Goal: Leave review/rating: Leave review/rating

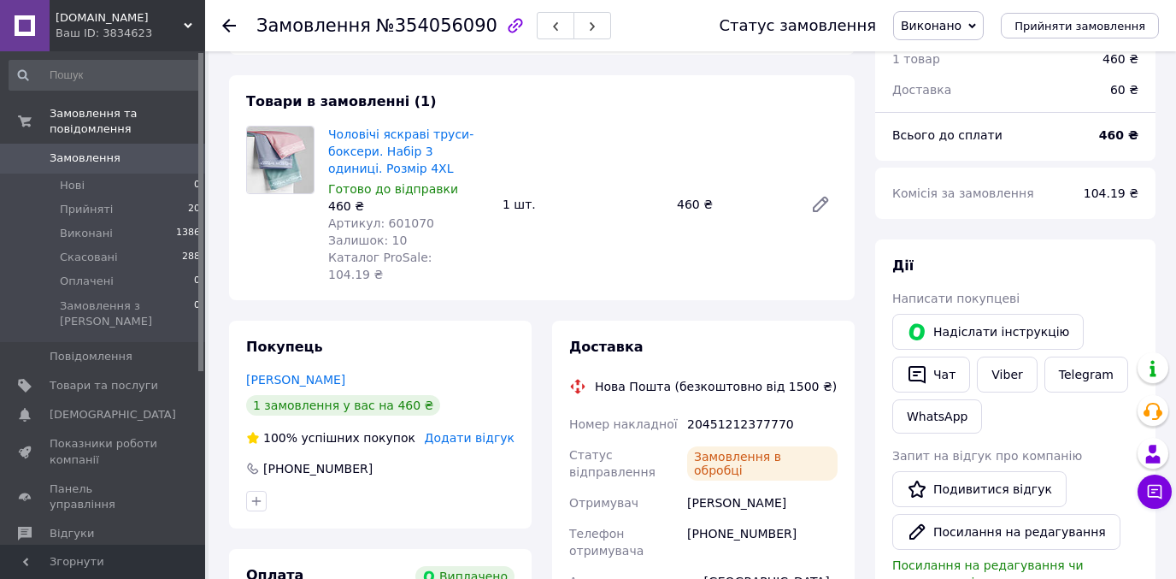
scroll to position [85, 0]
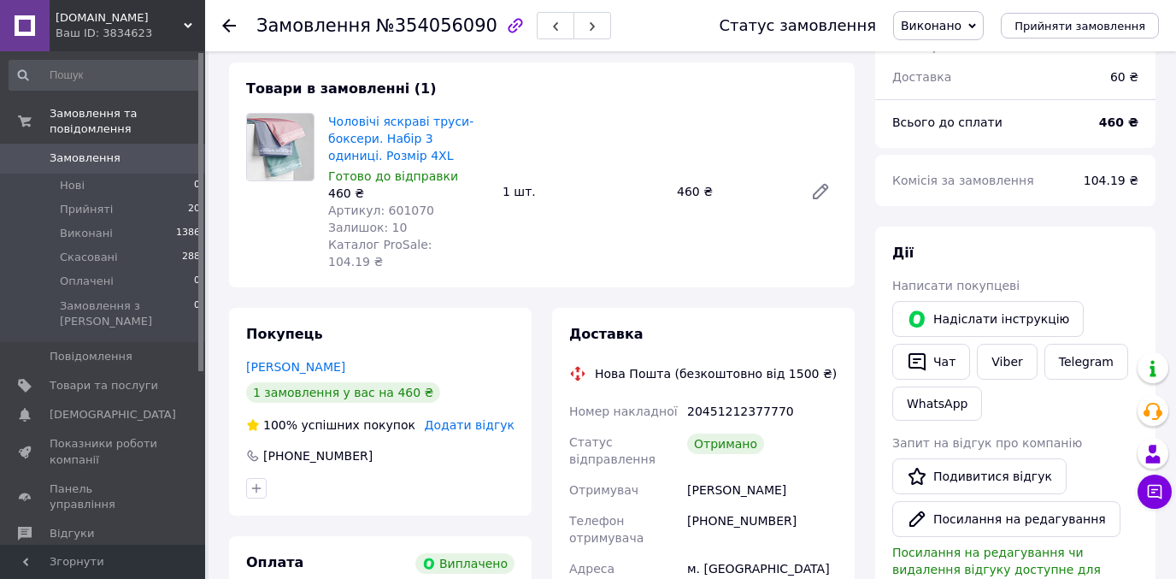
click at [484, 418] on span "Додати відгук" at bounding box center [470, 425] width 90 height 14
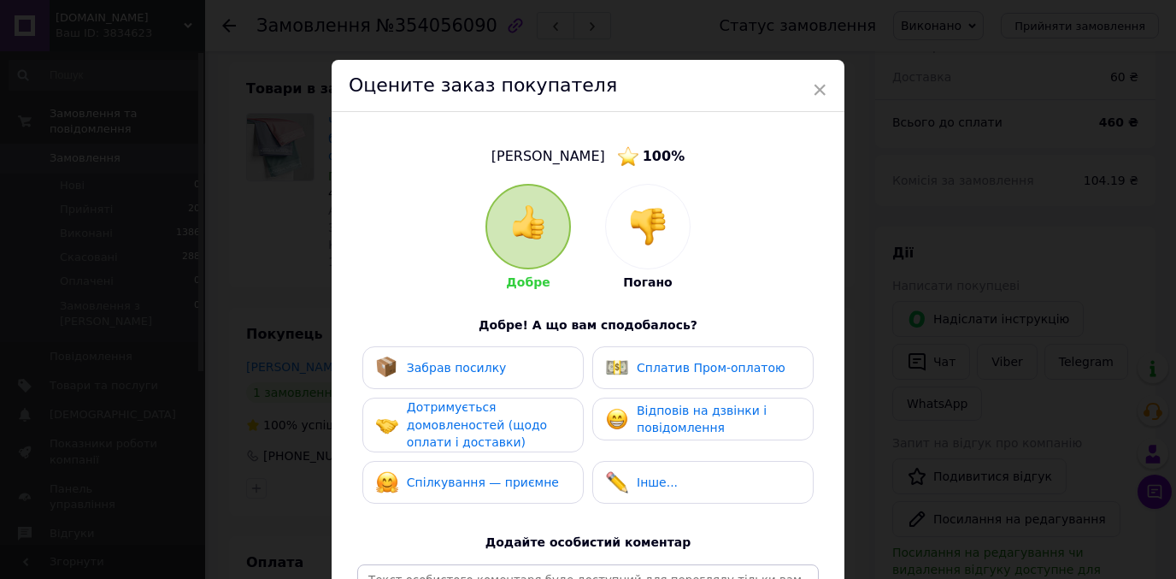
click at [451, 376] on div "Забрав посилку" at bounding box center [441, 368] width 131 height 22
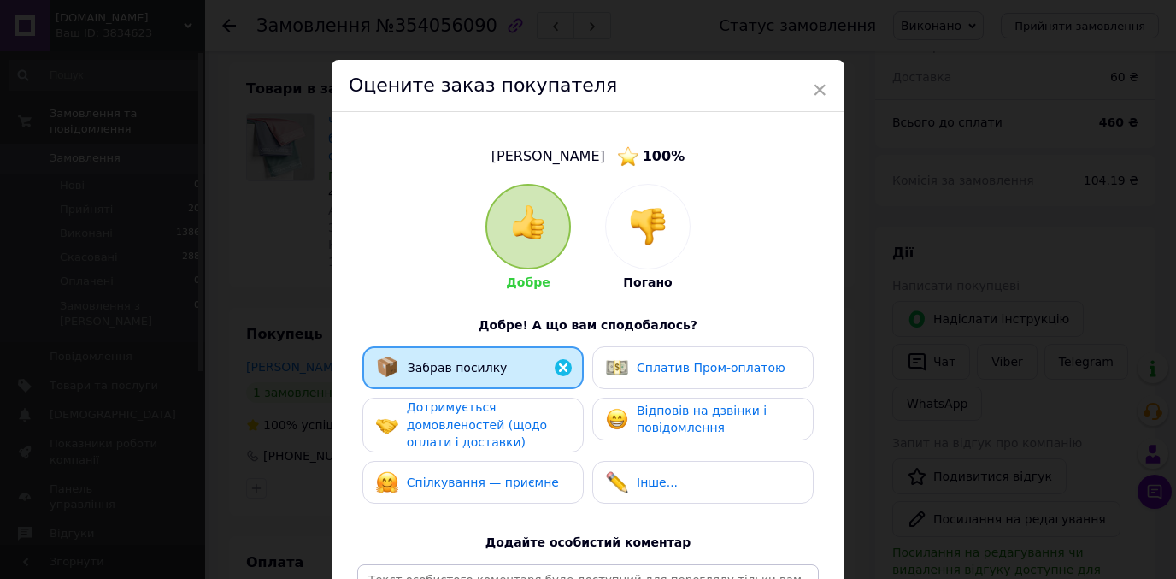
click at [444, 424] on span "Дотримується домовленостей (щодо оплати і доставки)" at bounding box center [477, 424] width 140 height 49
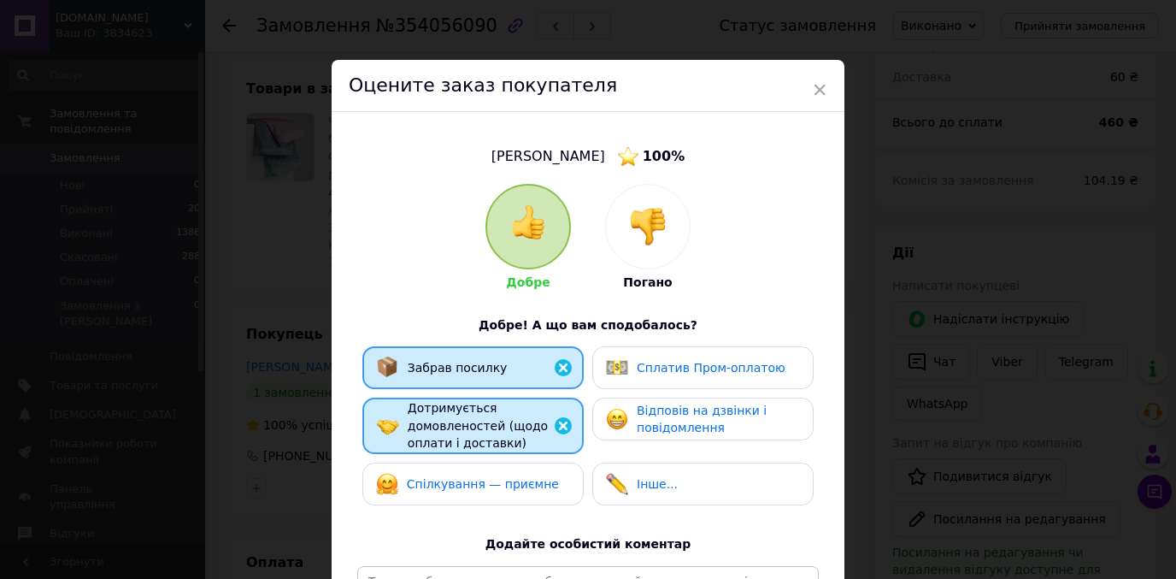
click at [448, 475] on div "Спілкування — приємне" at bounding box center [483, 484] width 152 height 18
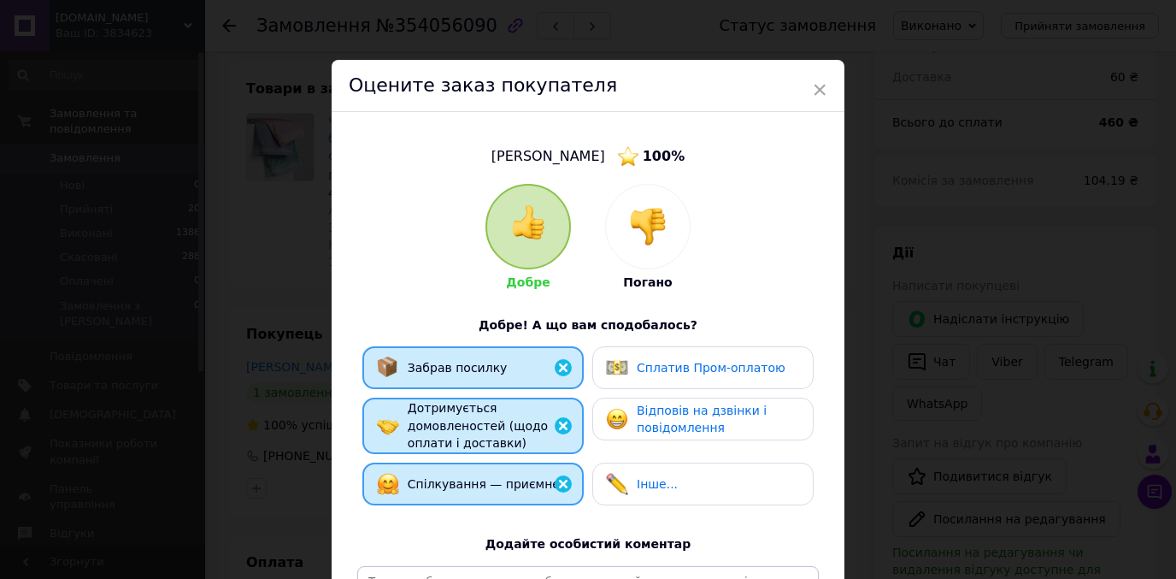
click at [640, 486] on span "Інше..." at bounding box center [657, 484] width 41 height 14
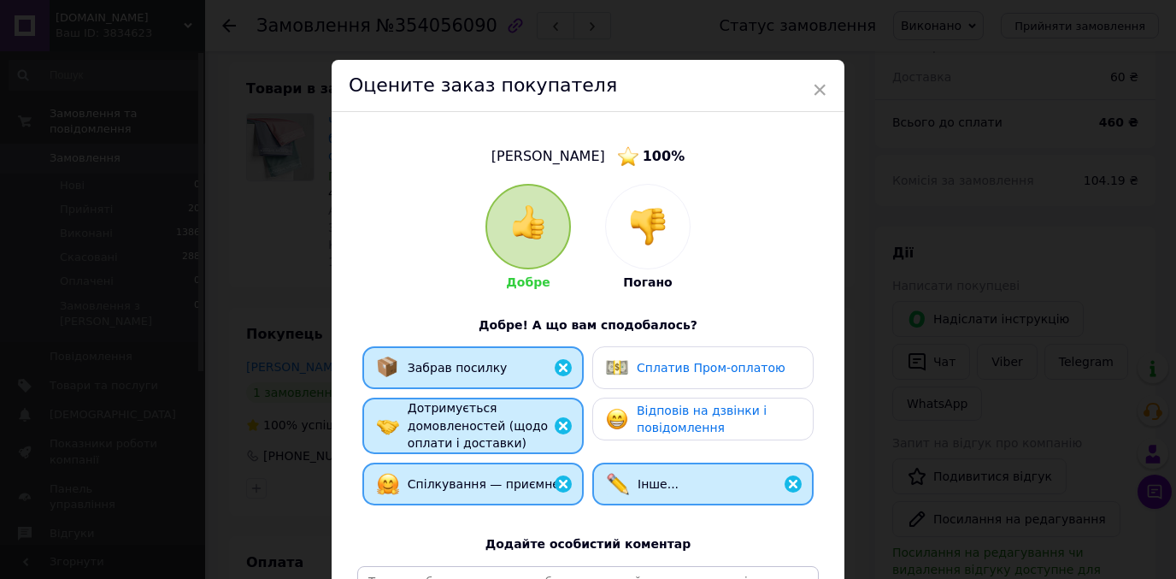
click at [647, 436] on div "Відповів на дзвінки і повідомлення" at bounding box center [703, 419] width 221 height 43
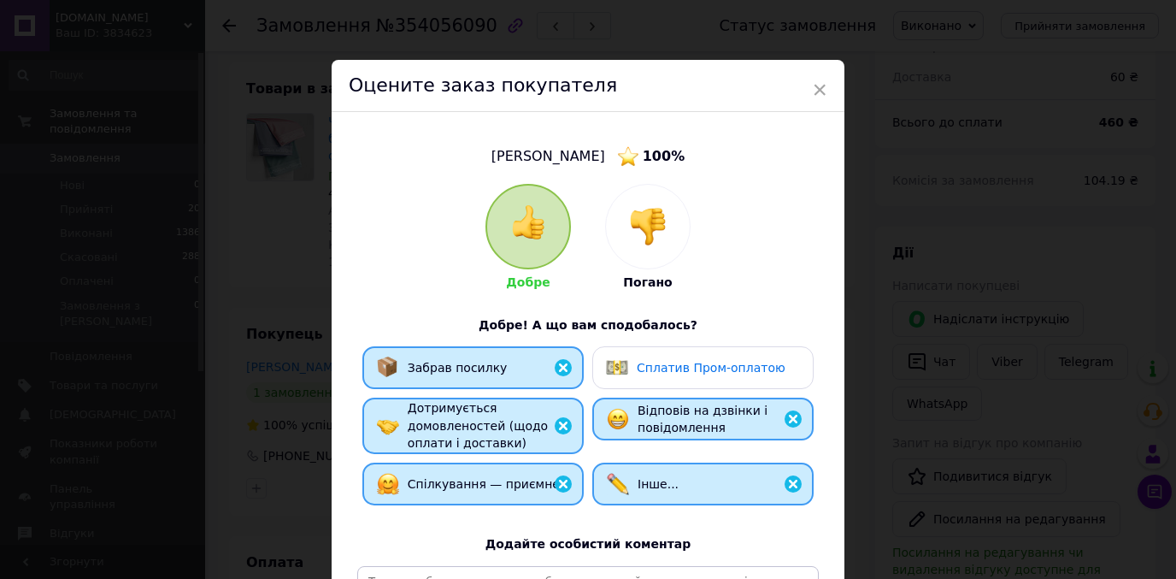
click at [654, 366] on span "Сплатив Пром-оплатою" at bounding box center [711, 368] width 149 height 14
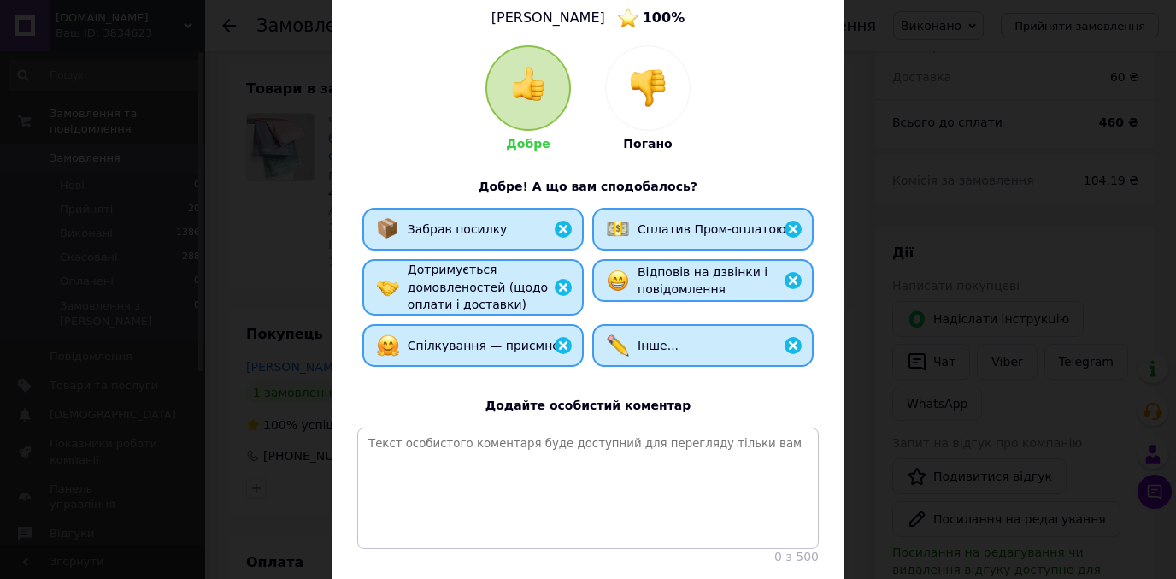
scroll to position [139, 0]
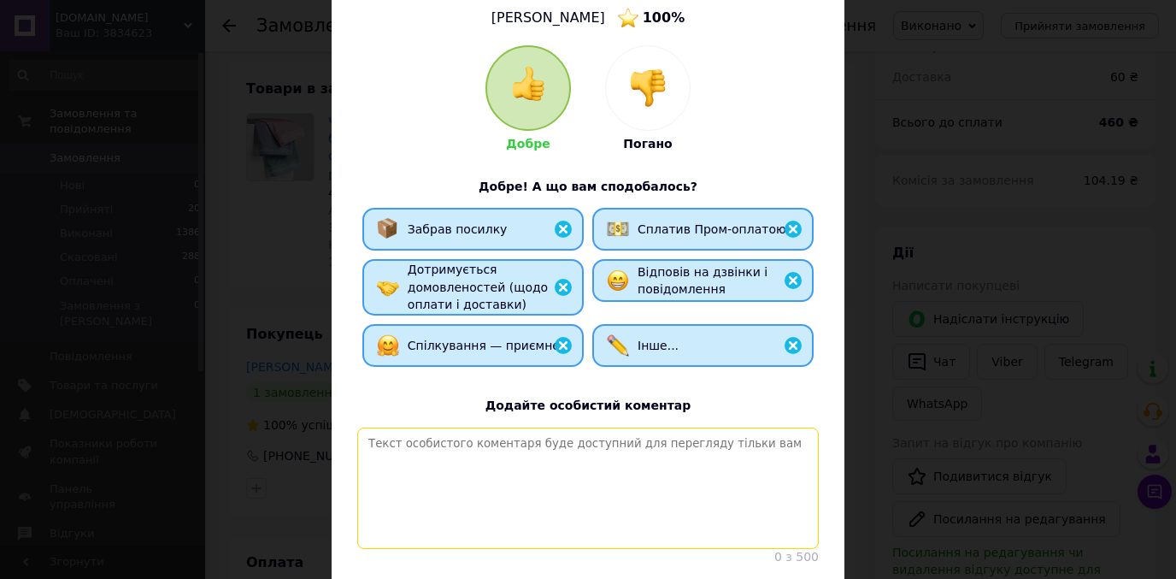
click at [515, 461] on textarea at bounding box center [588, 487] width 462 height 121
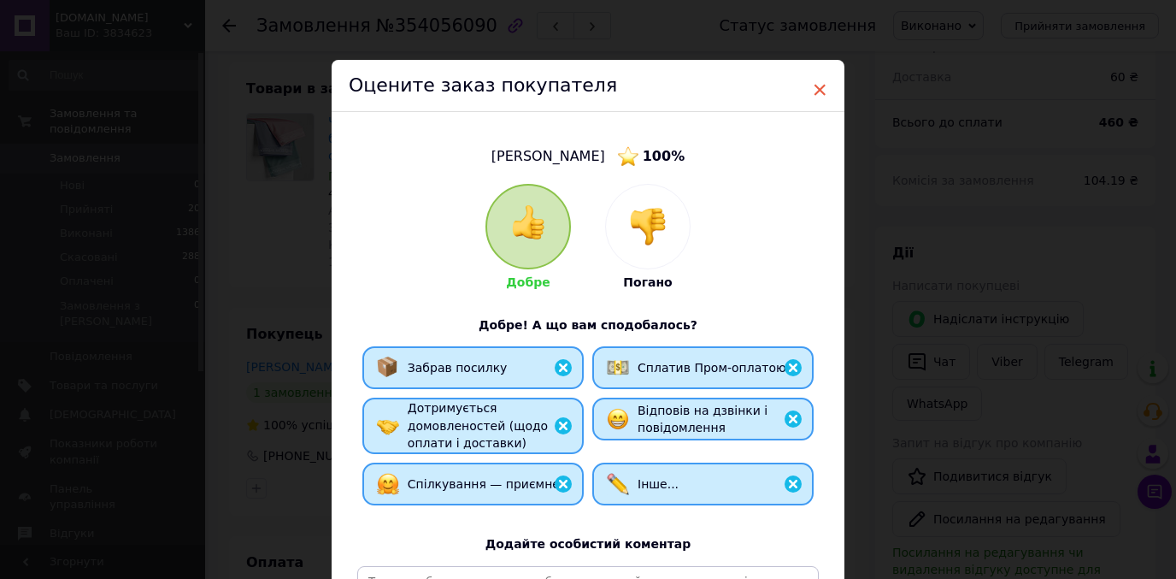
click at [818, 92] on span "×" at bounding box center [819, 89] width 15 height 29
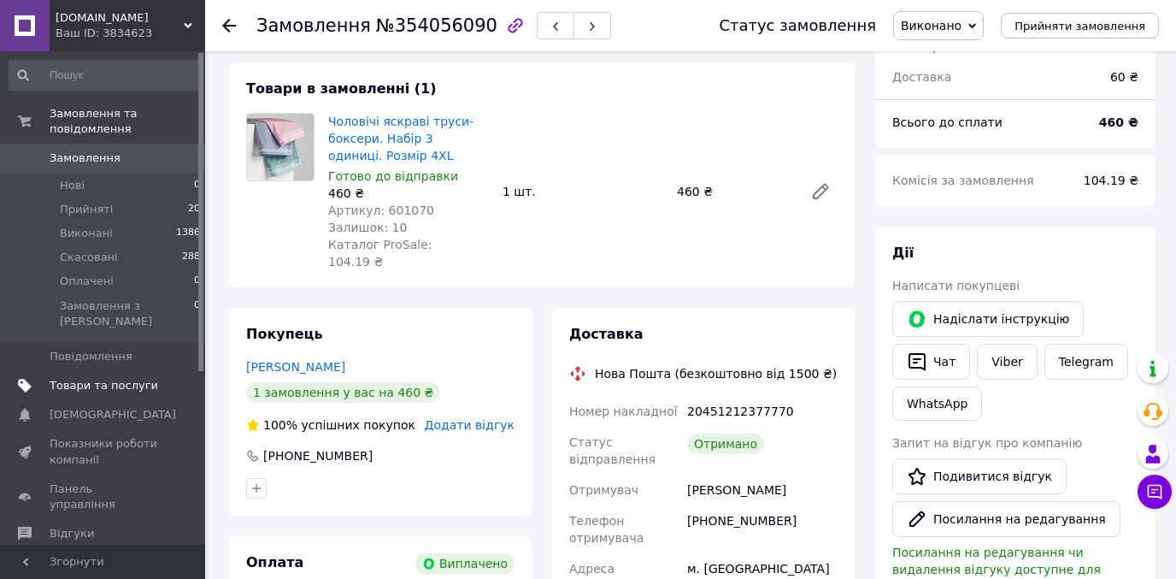
click at [80, 378] on span "Товари та послуги" at bounding box center [104, 385] width 109 height 15
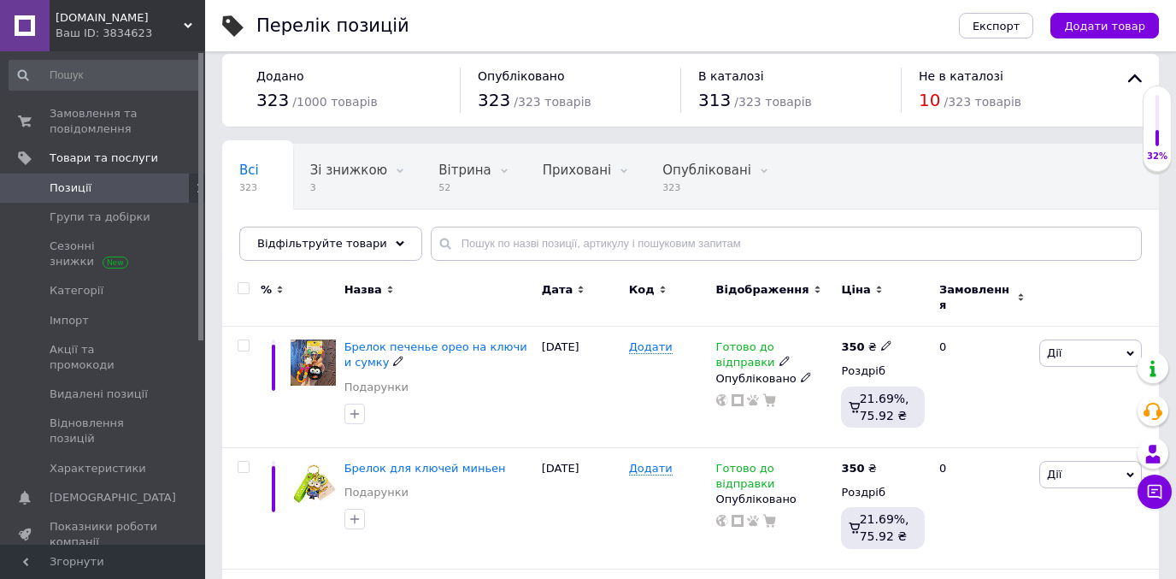
scroll to position [19, 0]
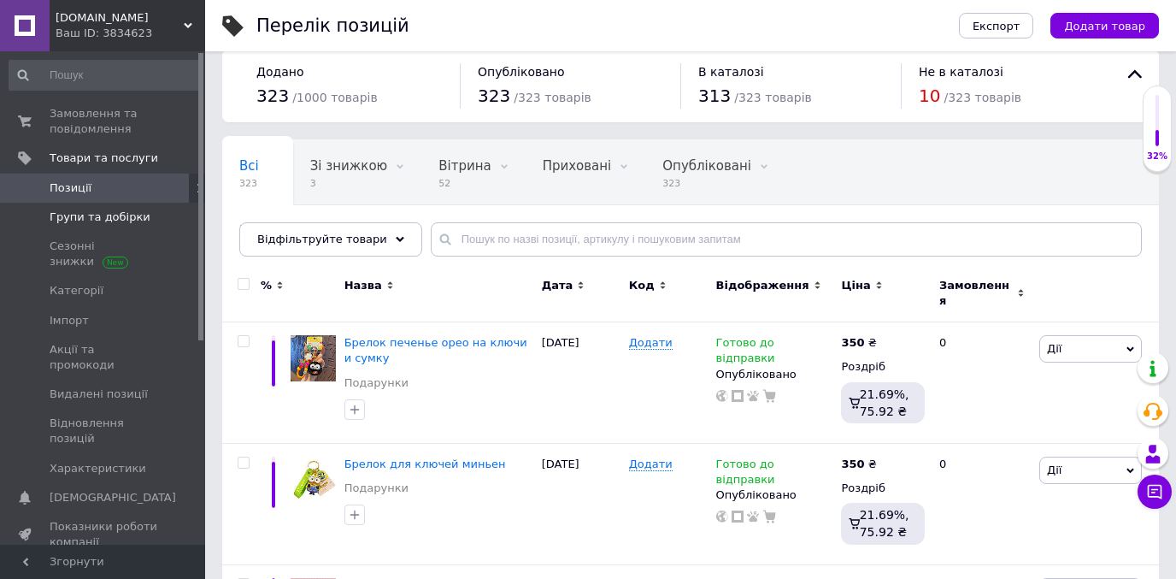
click at [144, 216] on span "Групи та добірки" at bounding box center [104, 216] width 109 height 15
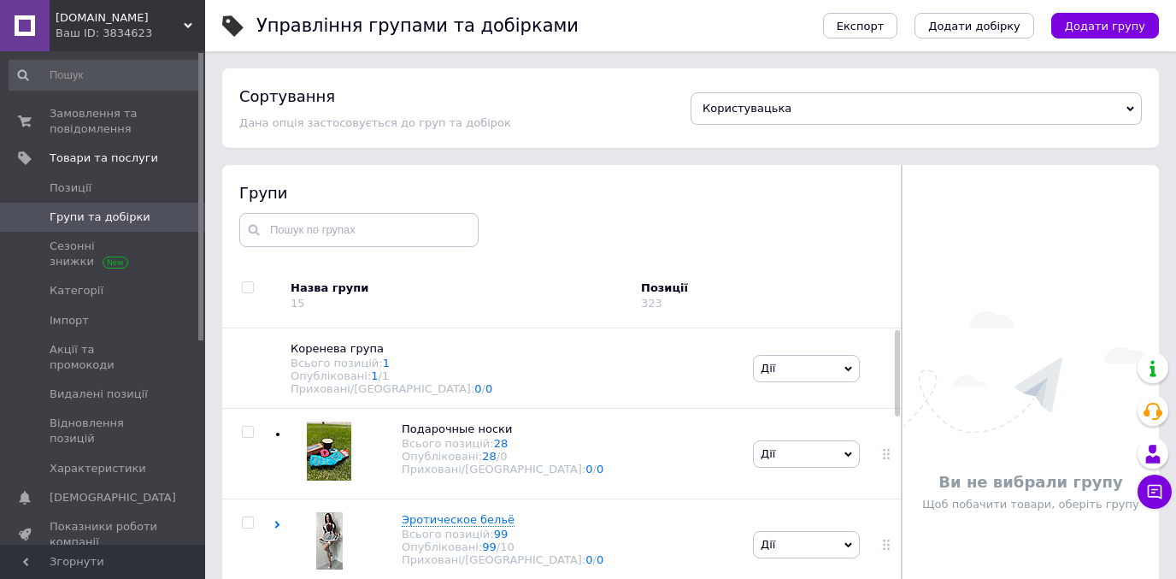
scroll to position [94, 0]
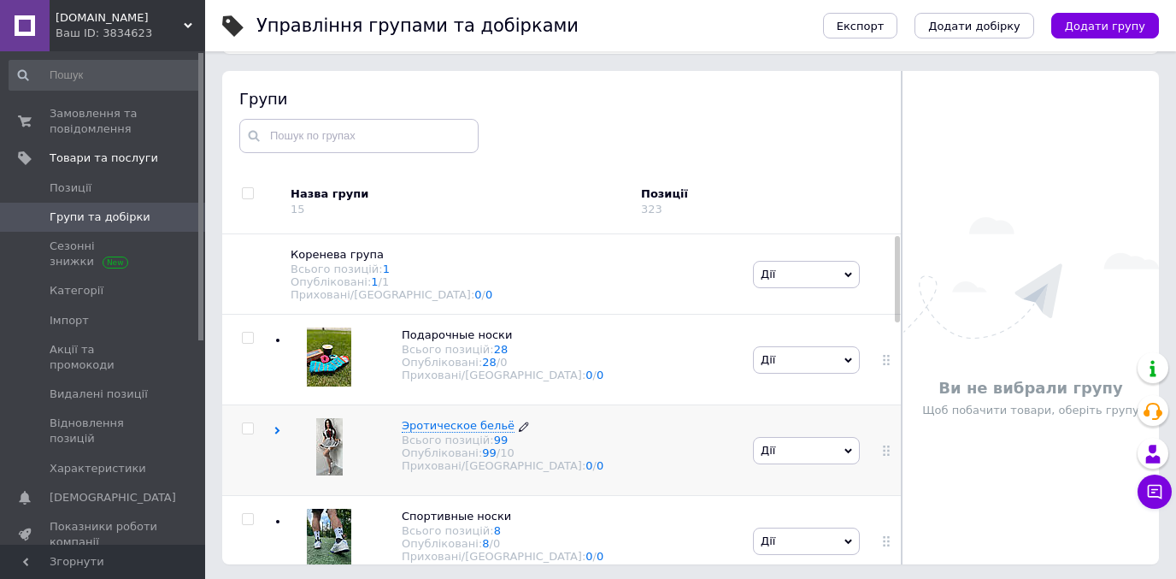
click at [444, 422] on span "Эротическое бельё" at bounding box center [458, 425] width 113 height 13
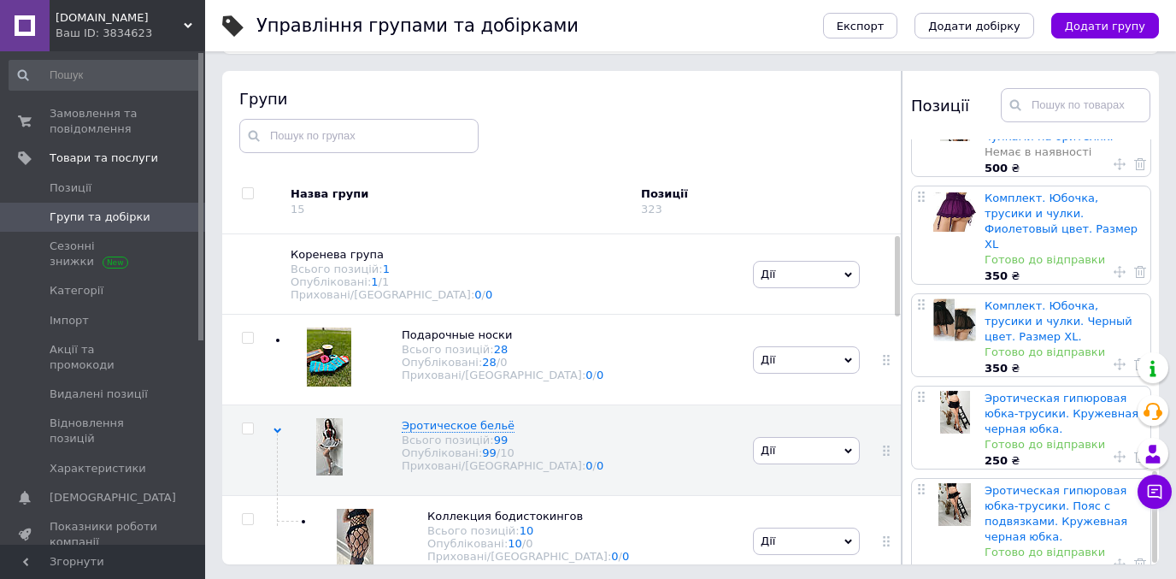
scroll to position [97, 0]
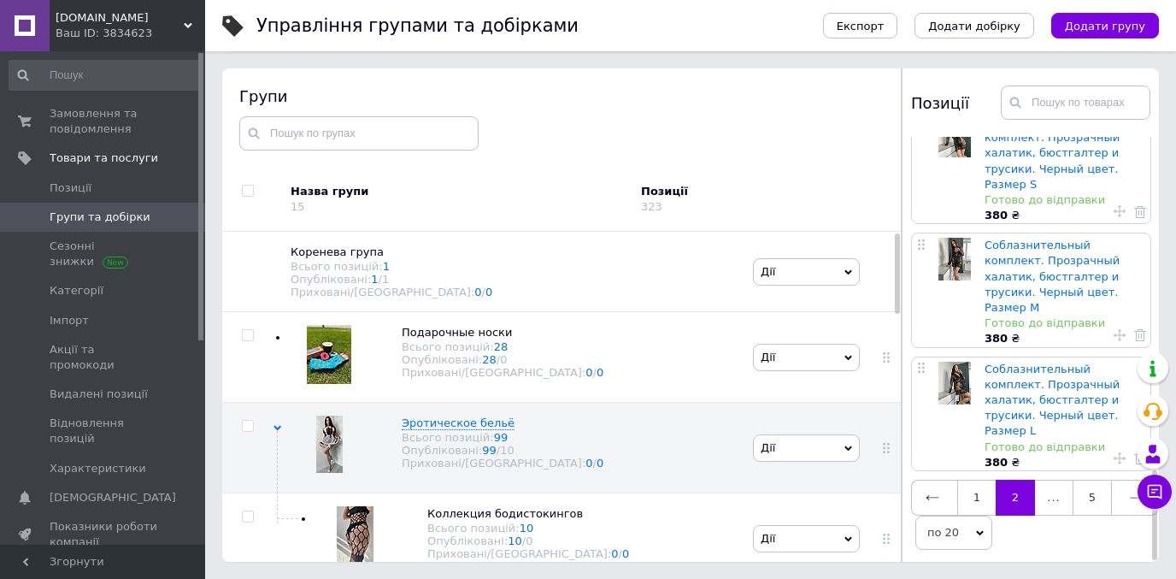
click at [1122, 502] on link at bounding box center [1134, 498] width 47 height 36
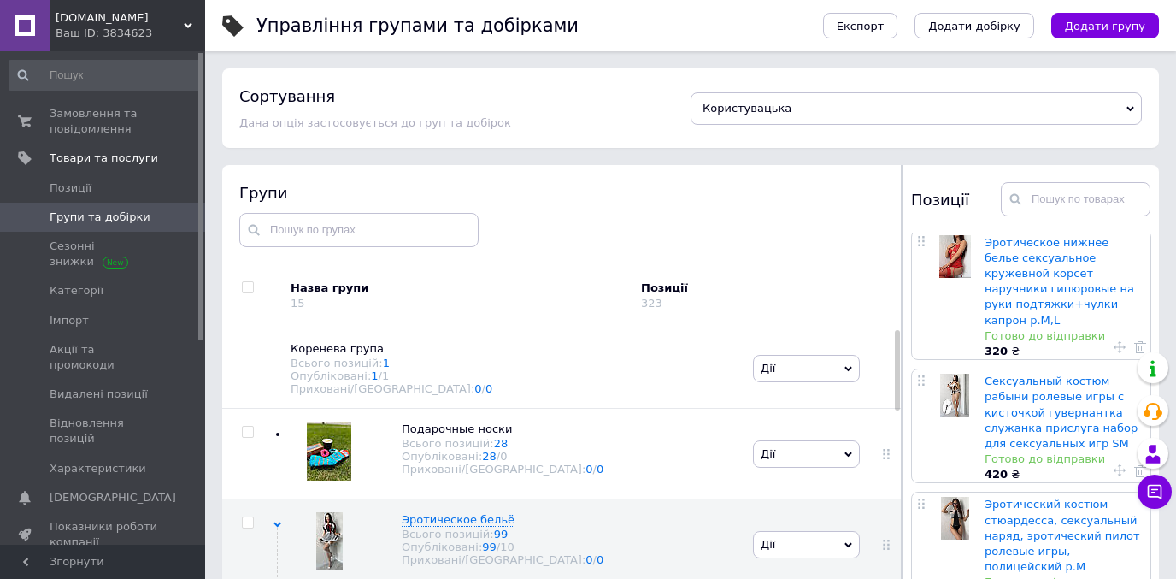
scroll to position [1934, 0]
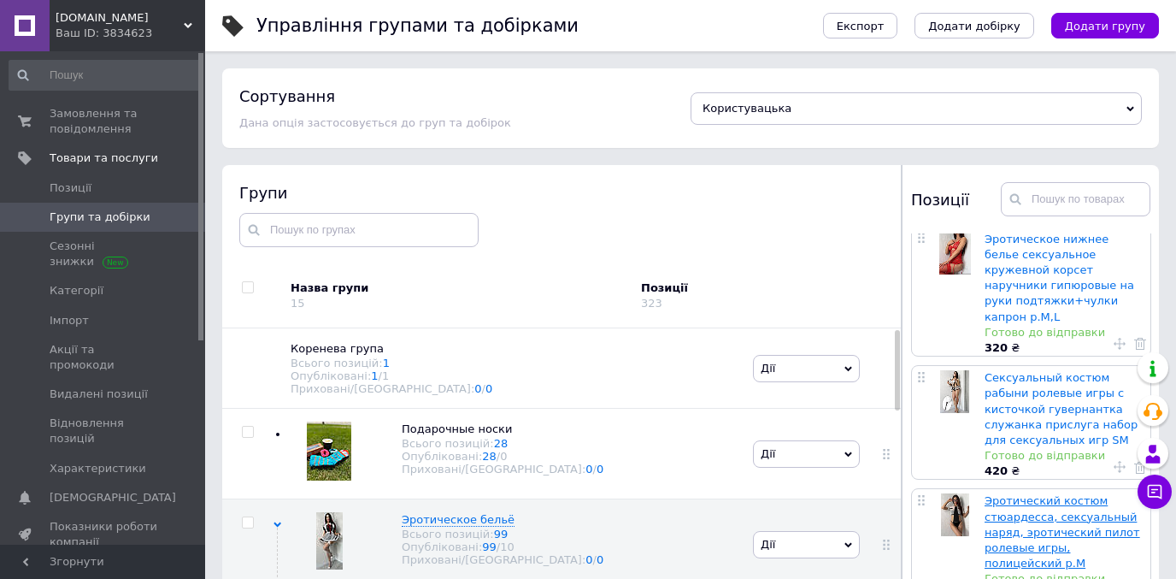
click at [1005, 494] on link "Эротический костюм стюардесса, сексуальный наряд, эротический пилот ролевые игр…" at bounding box center [1063, 531] width 156 height 75
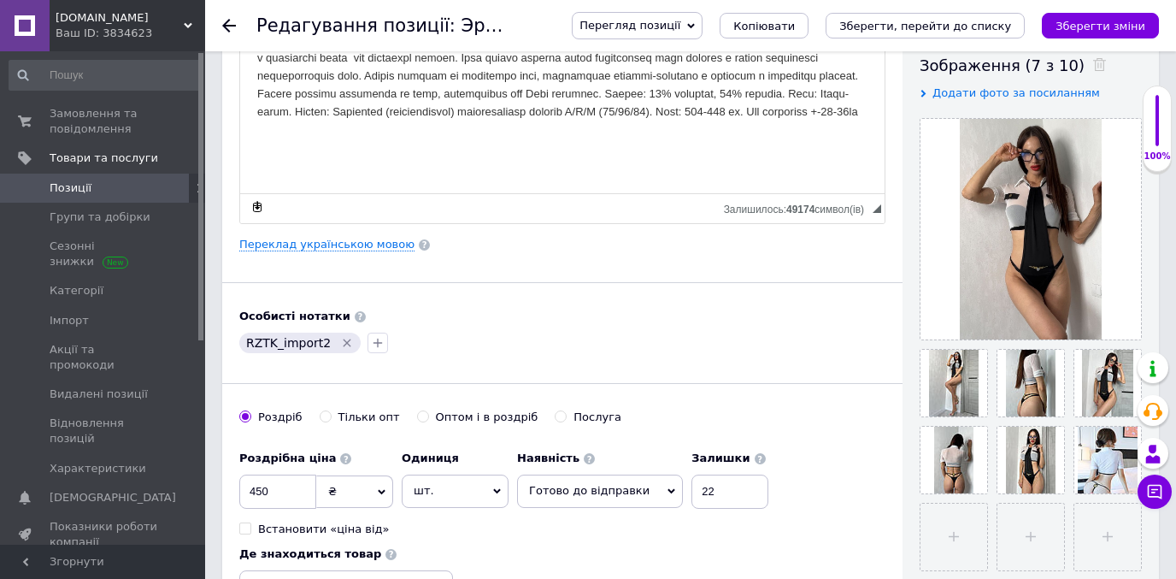
scroll to position [310, 0]
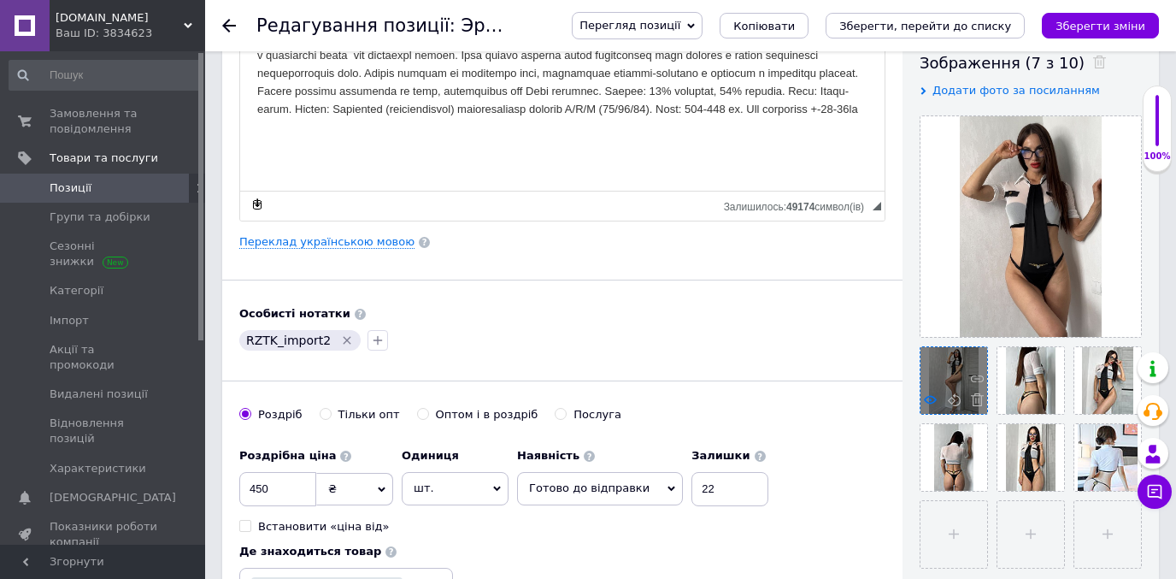
click at [928, 398] on icon at bounding box center [930, 399] width 13 height 13
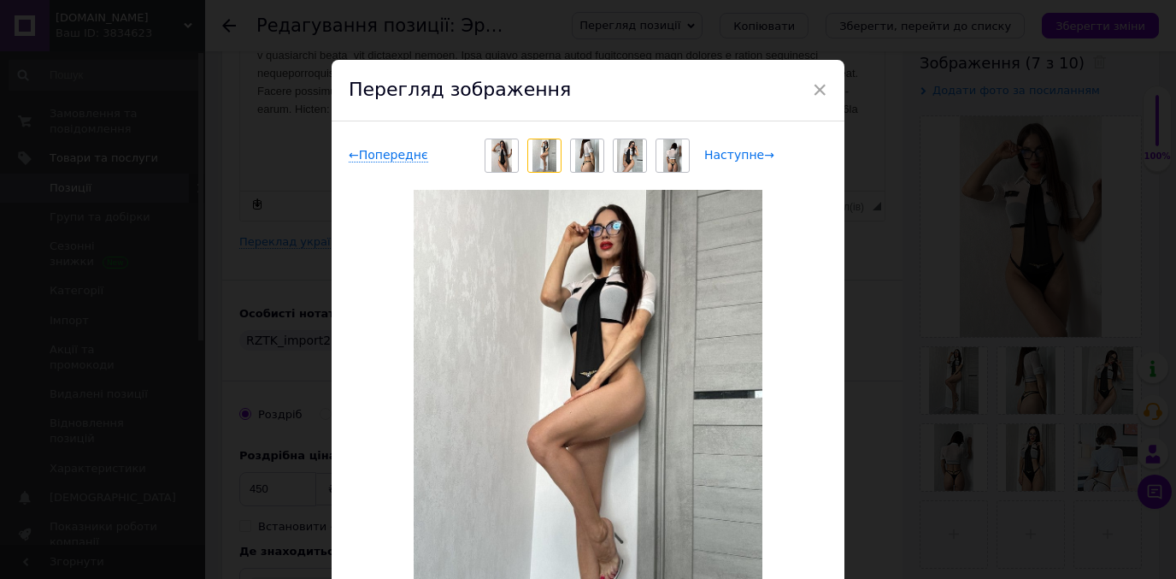
click at [705, 156] on span "Наступне →" at bounding box center [740, 155] width 70 height 15
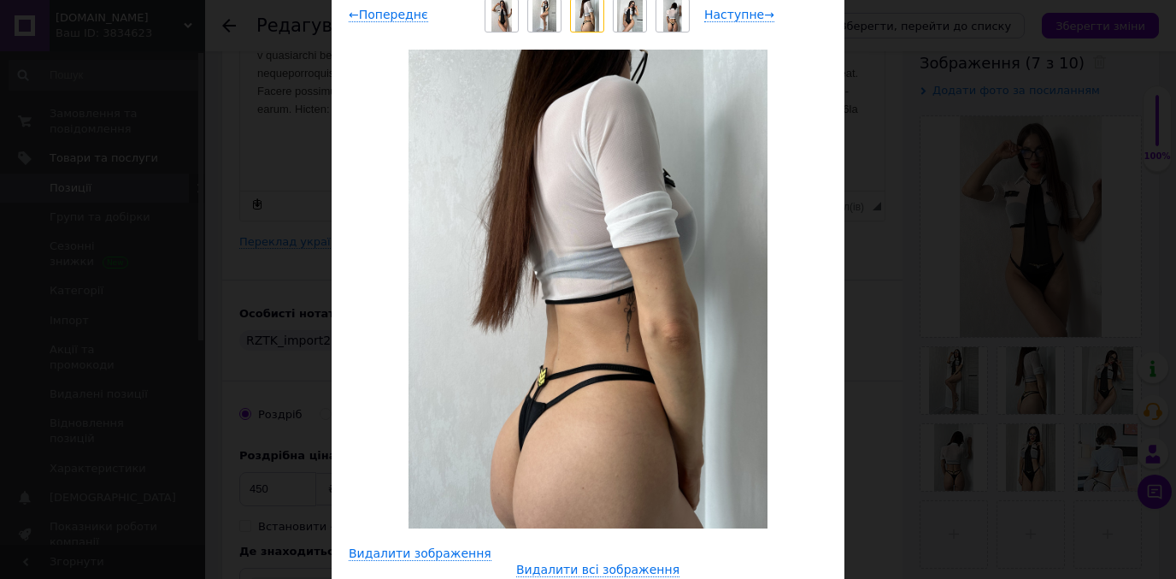
scroll to position [145, 0]
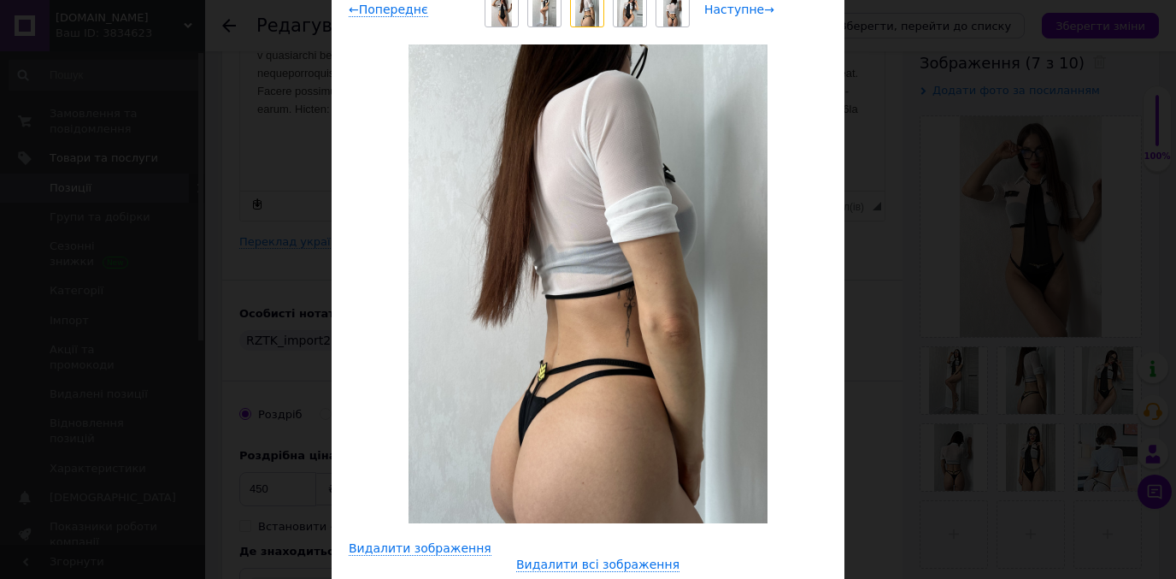
click at [747, 13] on span "Наступне →" at bounding box center [740, 10] width 70 height 15
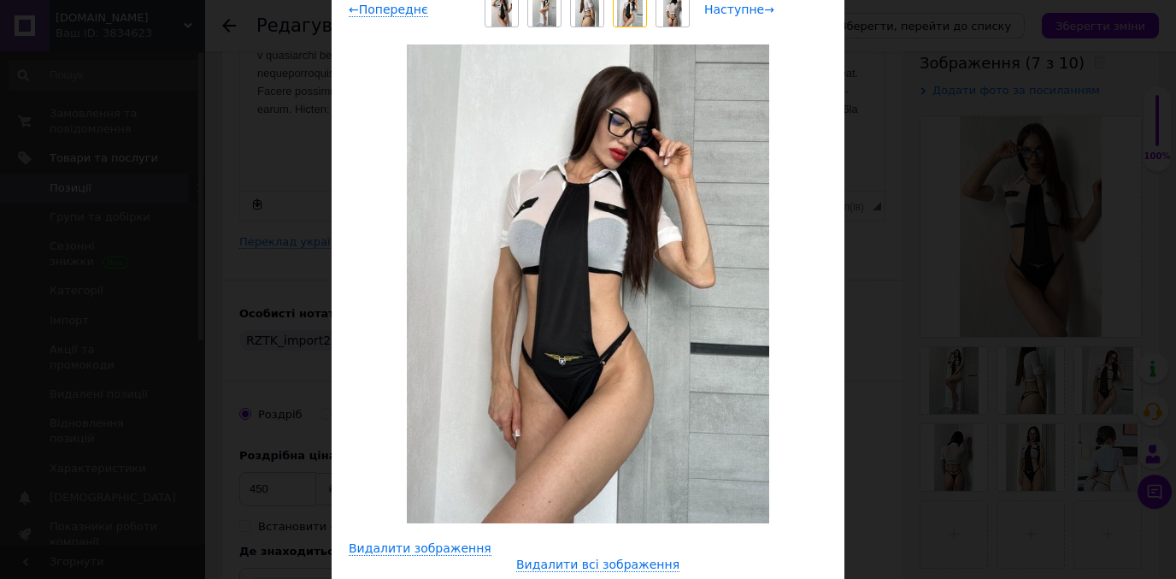
click at [747, 13] on span "Наступне →" at bounding box center [740, 10] width 70 height 15
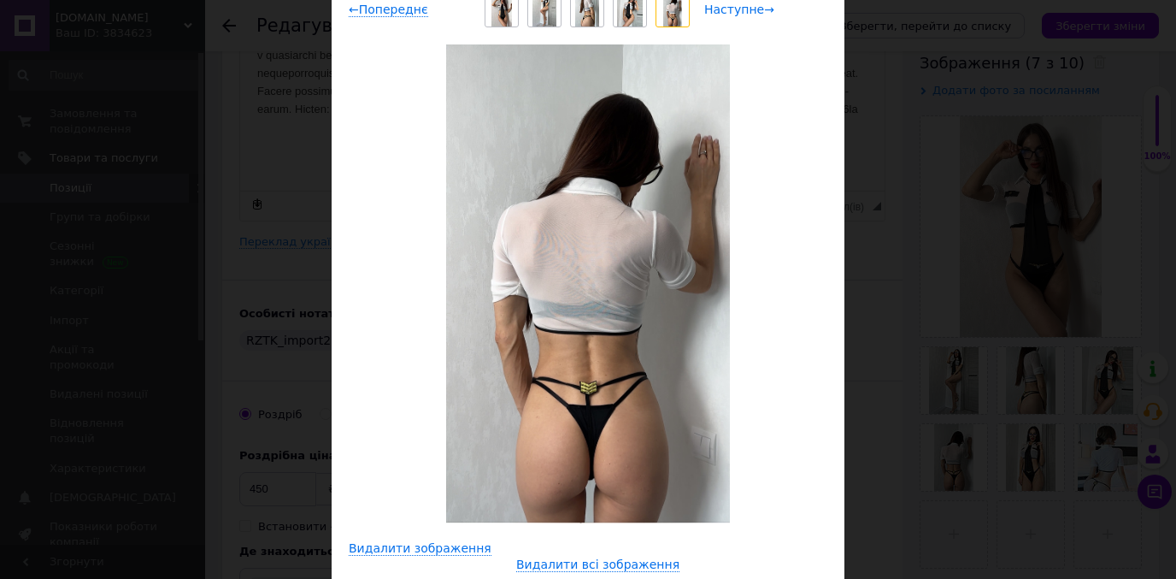
click at [747, 13] on span "Наступне →" at bounding box center [740, 10] width 70 height 15
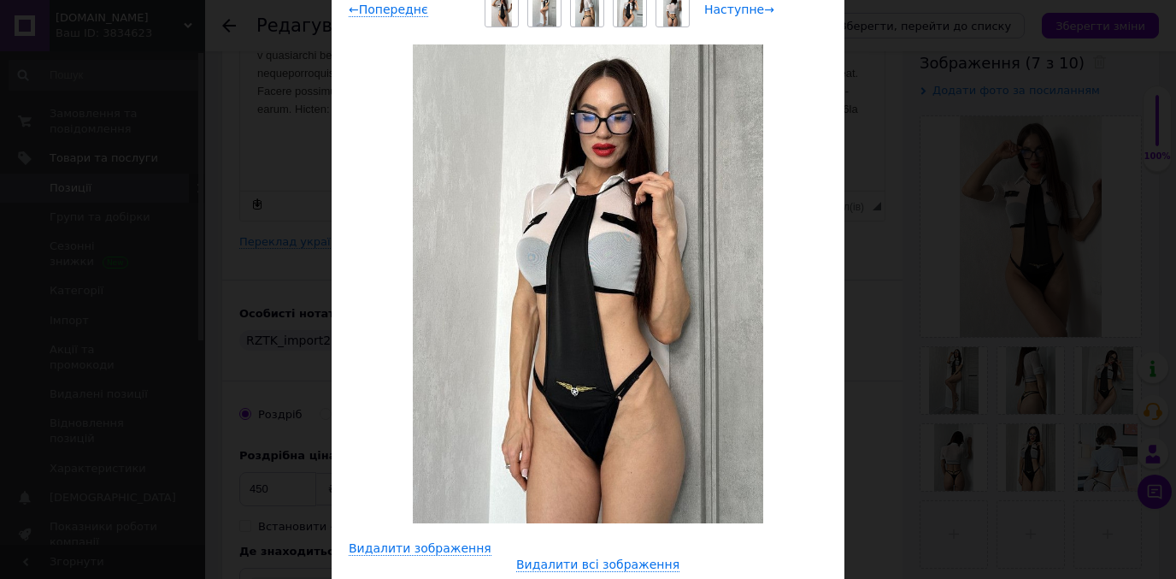
click at [747, 13] on span "Наступне →" at bounding box center [740, 10] width 70 height 15
